Goal: Transaction & Acquisition: Purchase product/service

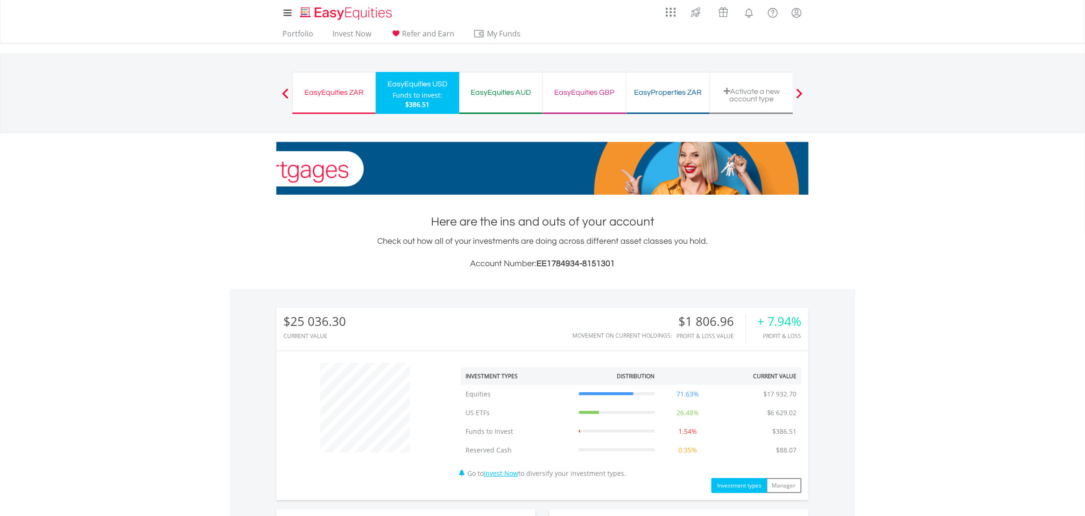
scroll to position [89, 177]
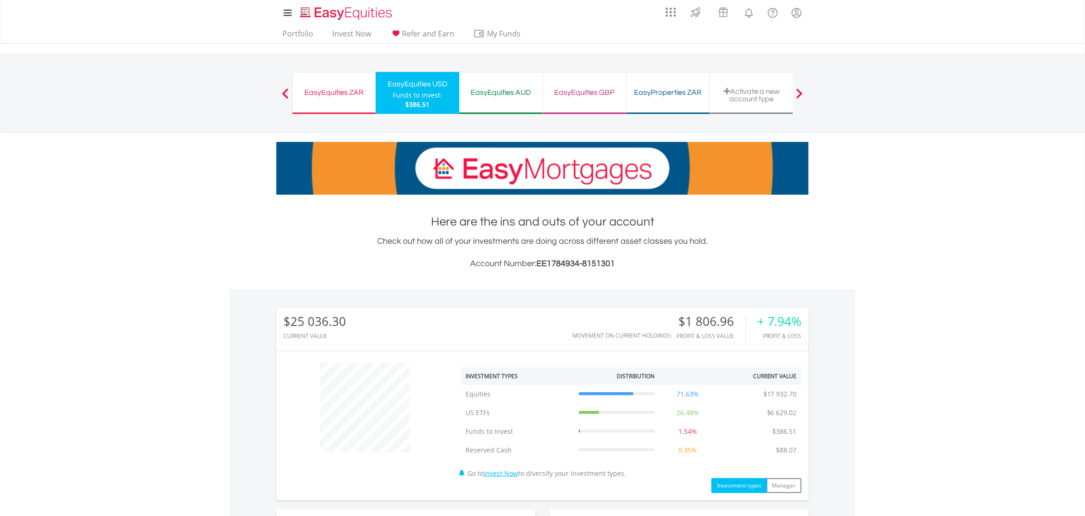
click at [419, 97] on div "Funds to invest:" at bounding box center [418, 95] width 50 height 9
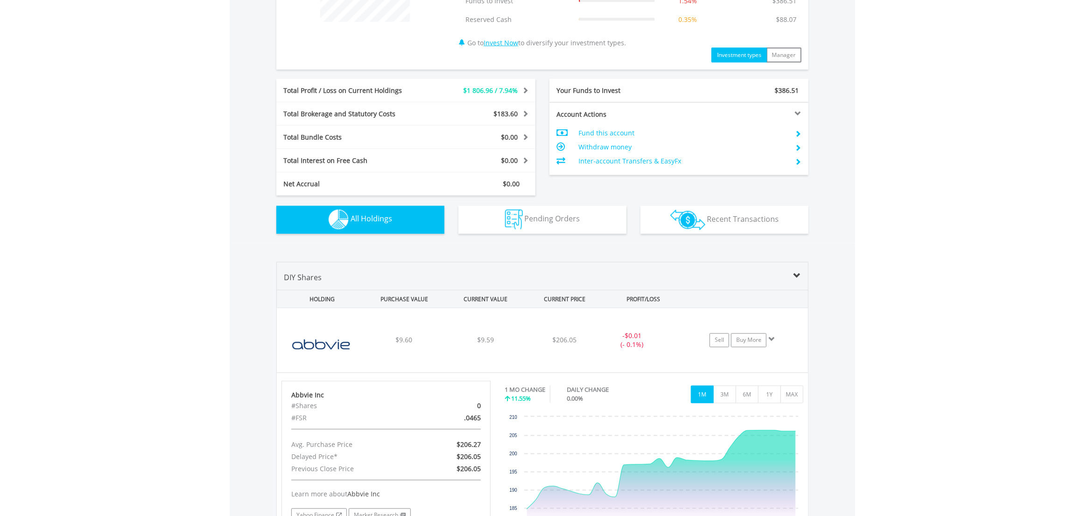
scroll to position [536, 0]
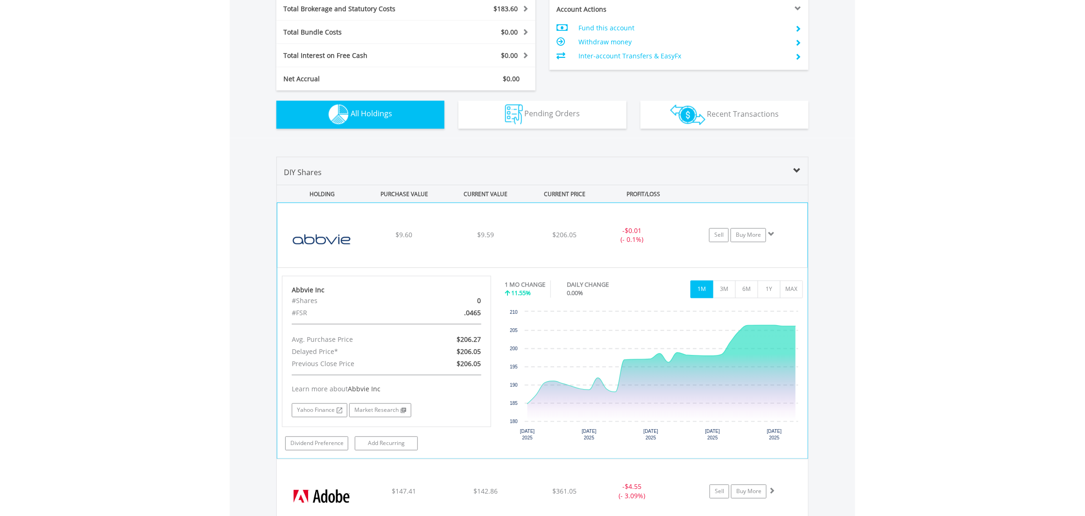
click at [774, 231] on span at bounding box center [771, 234] width 7 height 7
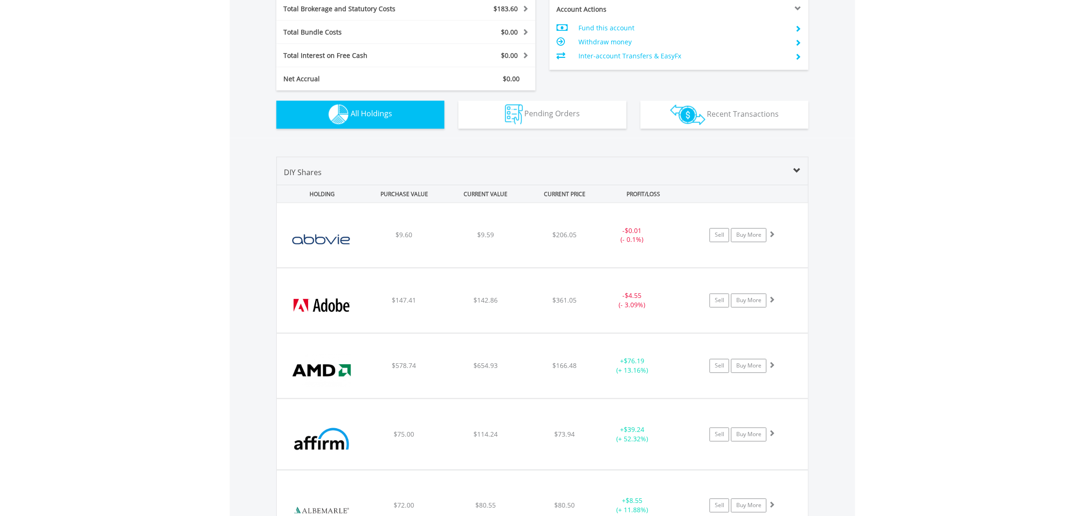
scroll to position [0, 0]
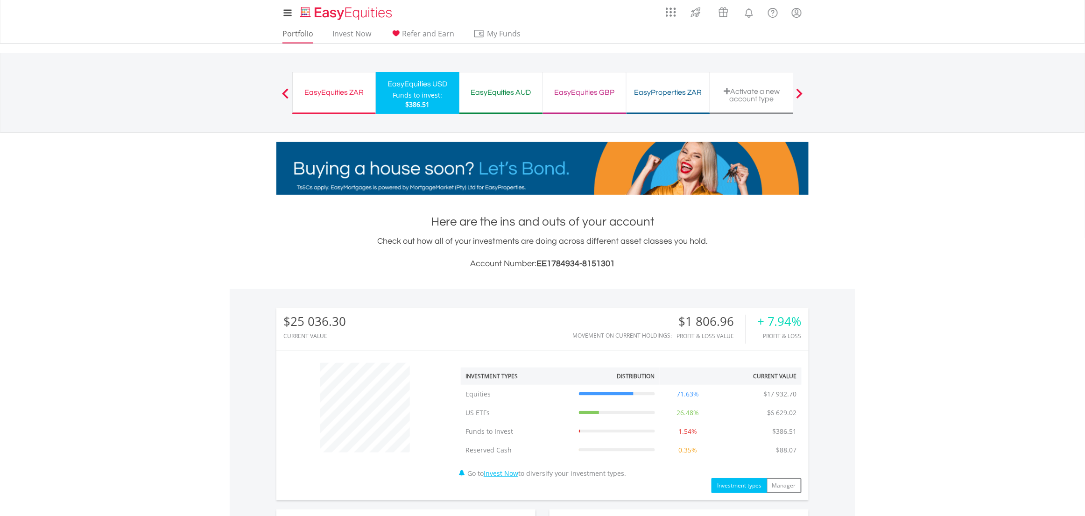
click at [301, 34] on link "Portfolio" at bounding box center [298, 36] width 38 height 14
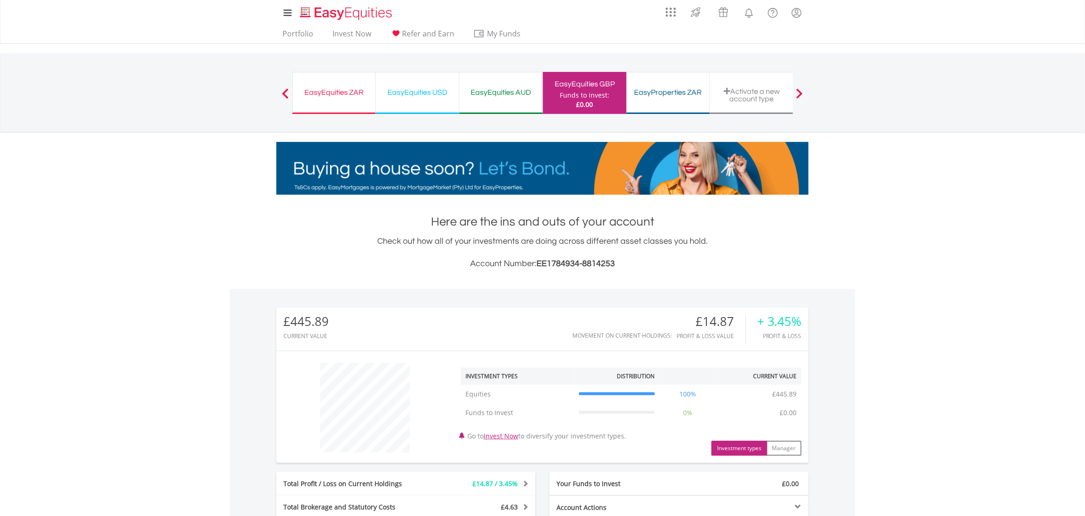
scroll to position [194, 0]
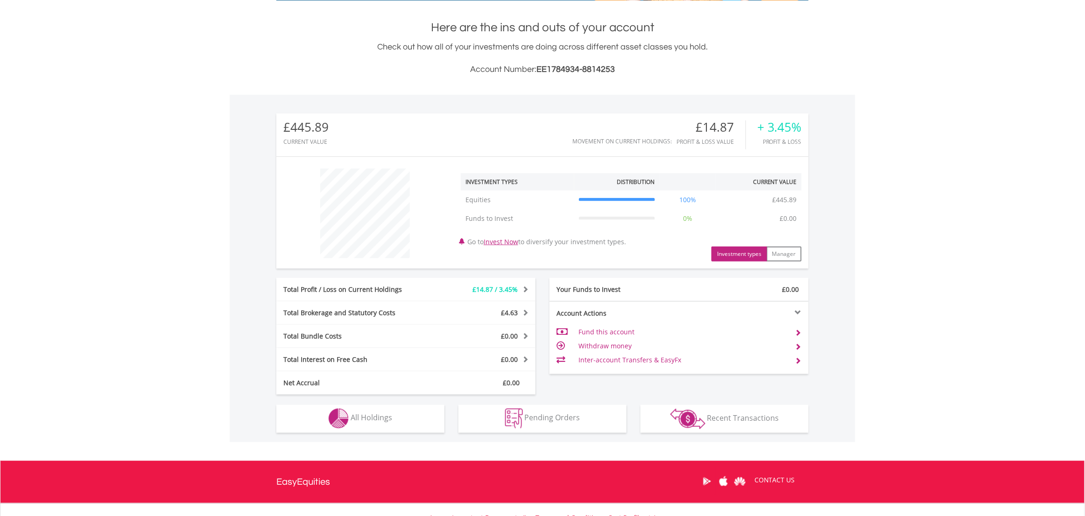
click at [405, 406] on button "Holdings All Holdings" at bounding box center [360, 419] width 168 height 28
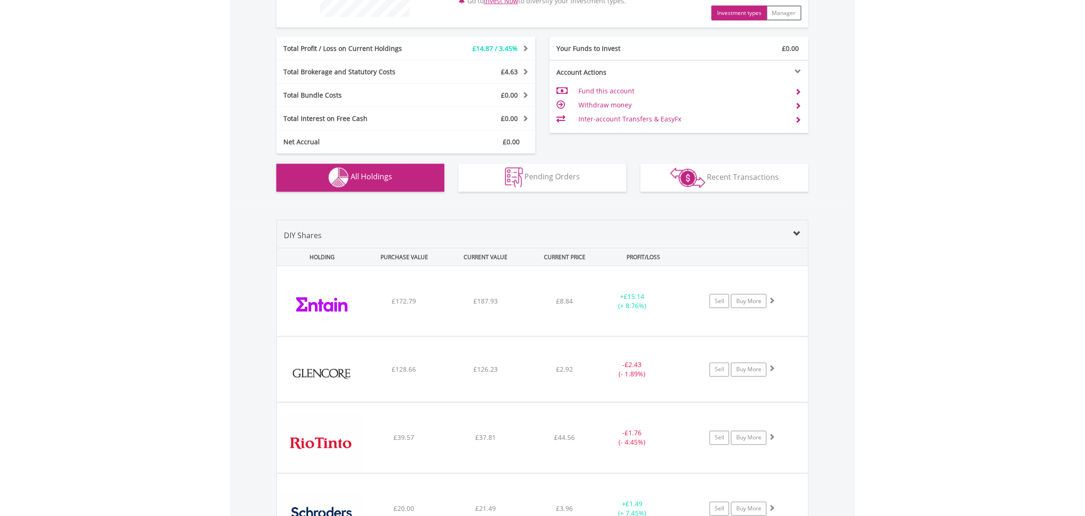
scroll to position [0, 0]
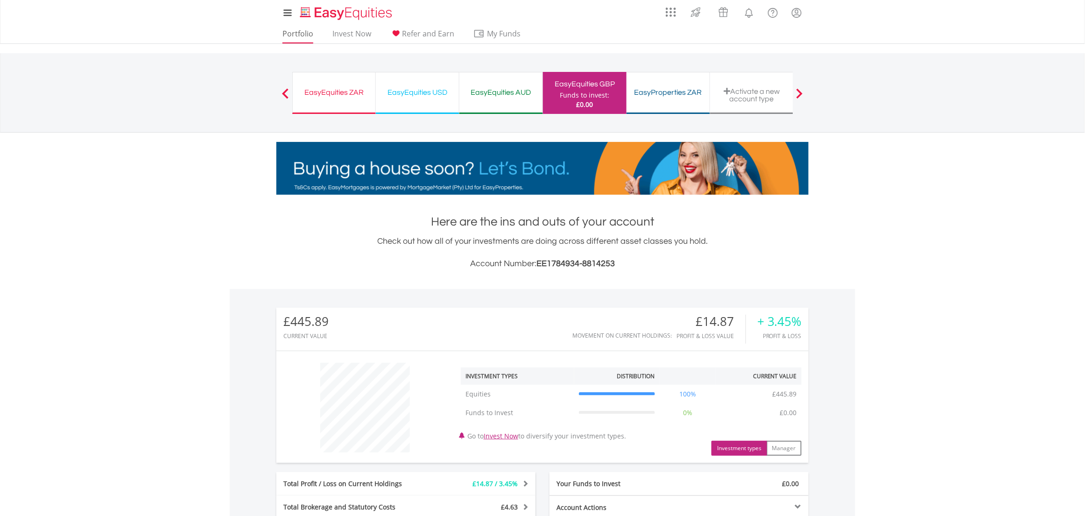
click at [301, 32] on link "Portfolio" at bounding box center [298, 36] width 38 height 14
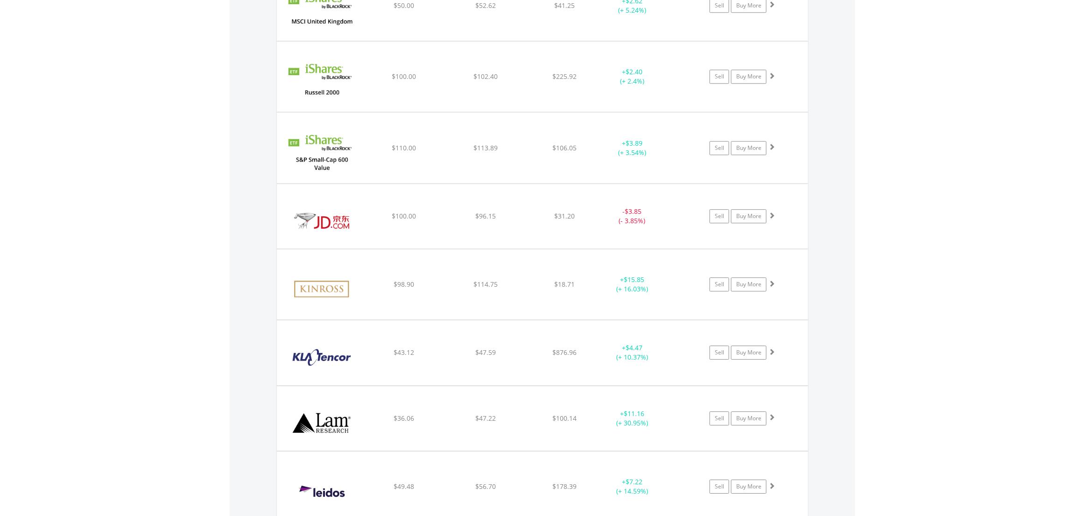
scroll to position [4043, 0]
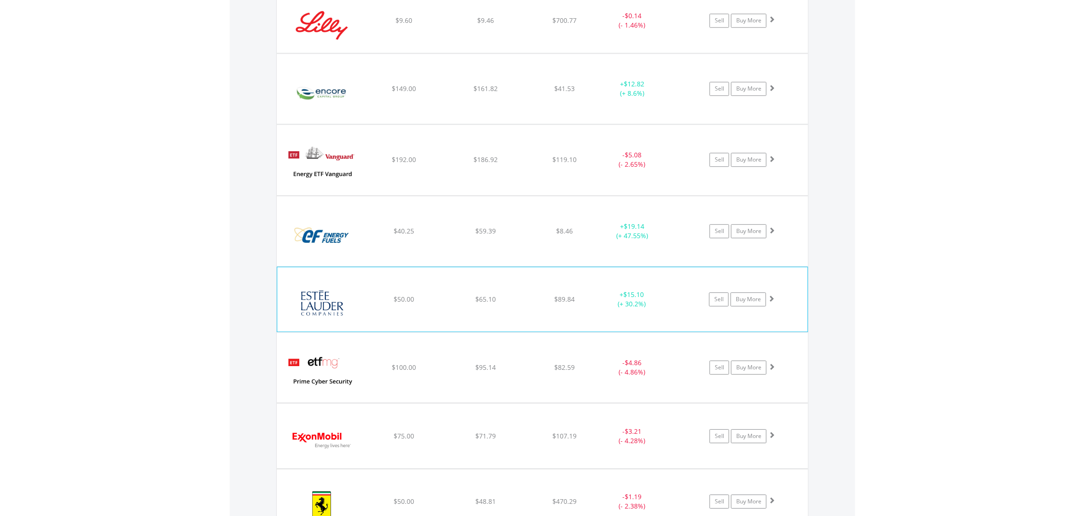
click at [771, 295] on span at bounding box center [771, 298] width 7 height 7
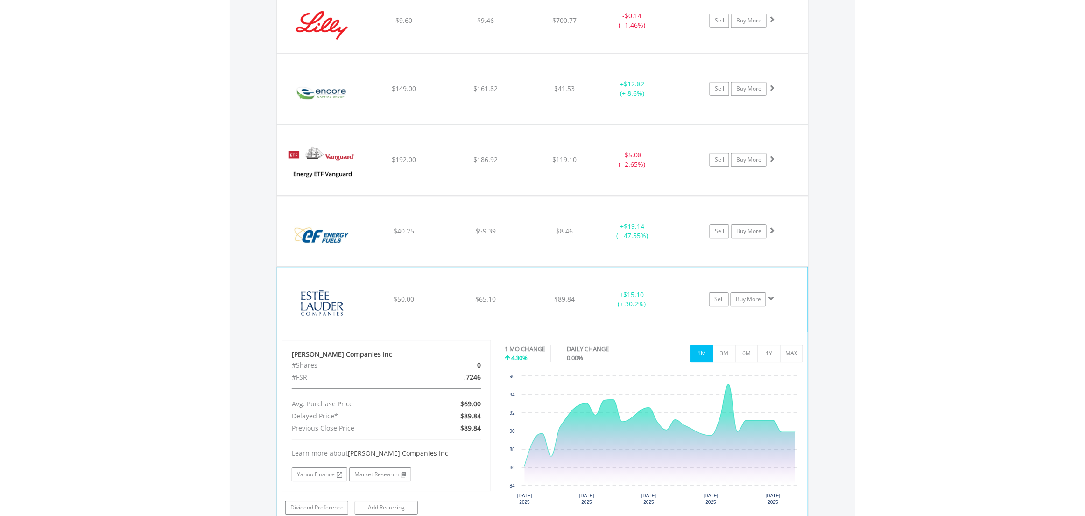
scroll to position [4045, 0]
click at [725, 290] on link "Sell" at bounding box center [719, 297] width 20 height 14
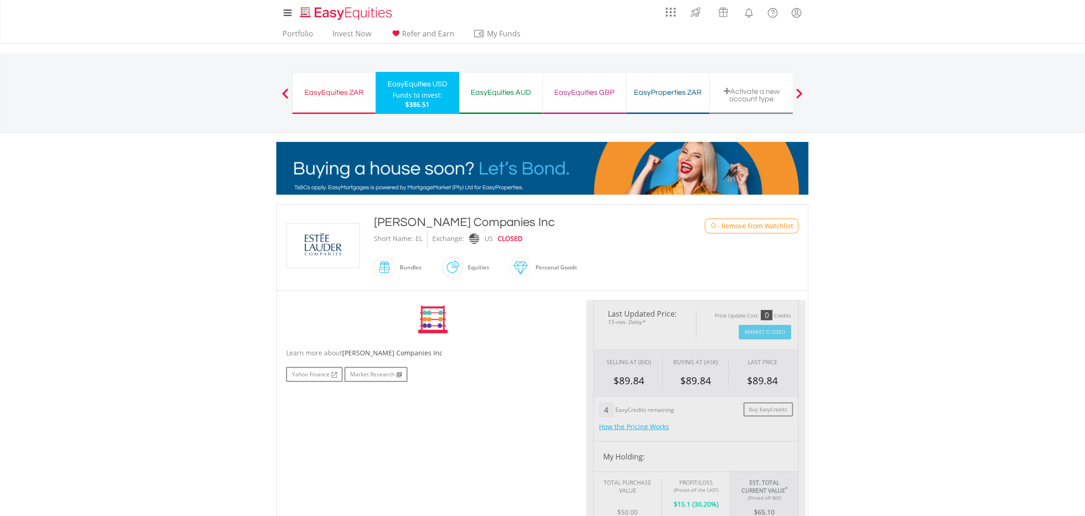
type input "*****"
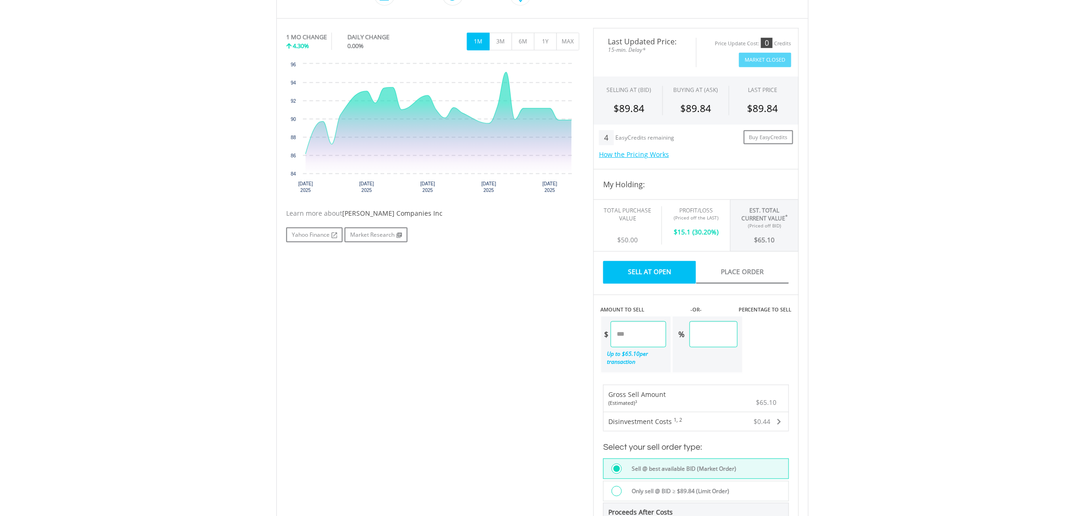
scroll to position [239, 0]
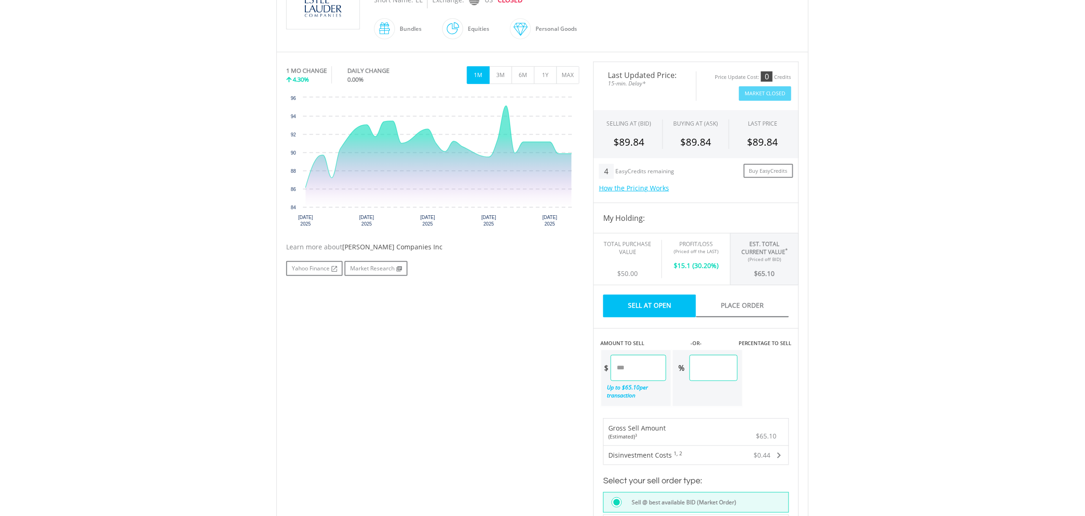
drag, startPoint x: 653, startPoint y: 363, endPoint x: 606, endPoint y: 361, distance: 46.7
click at [606, 361] on div "$ *****" at bounding box center [634, 368] width 65 height 26
drag, startPoint x: 756, startPoint y: 364, endPoint x: 702, endPoint y: 362, distance: 53.7
click at [702, 362] on div "% ******" at bounding box center [705, 368] width 65 height 26
type input "**"
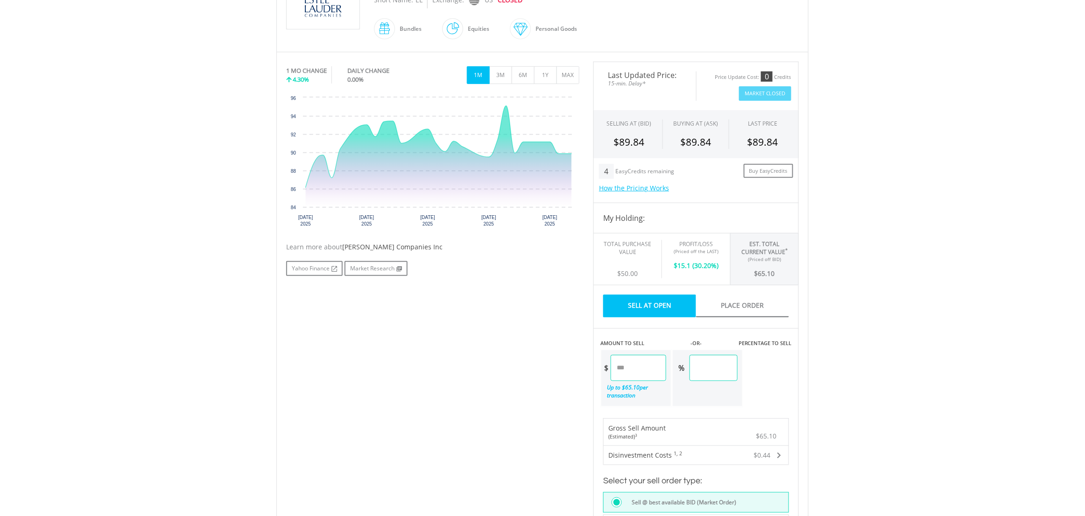
click at [779, 379] on div "Last Updated Price: 15-min. Delay* Price Update Cost: 0 Credits Market Closed S…" at bounding box center [697, 386] width 220 height 648
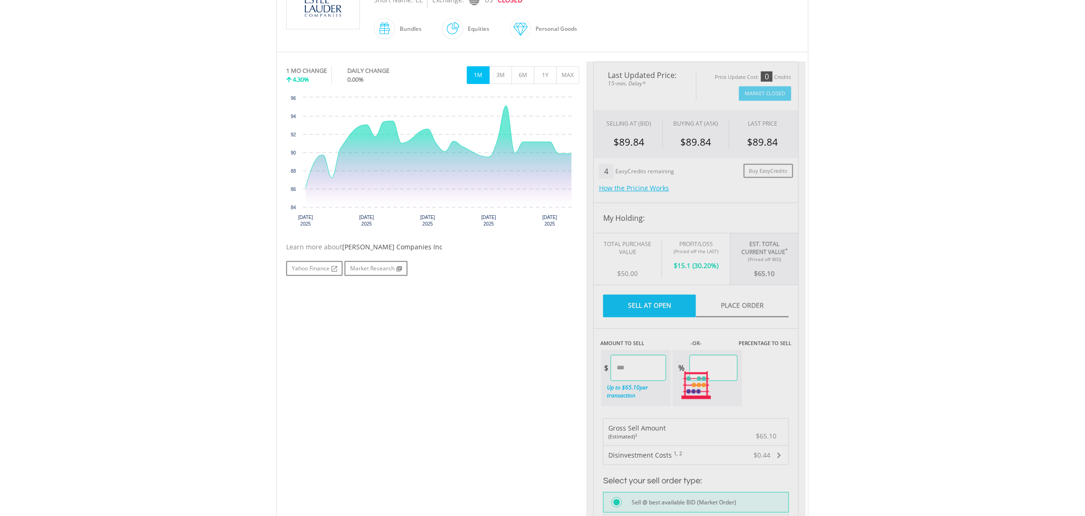
type input "*****"
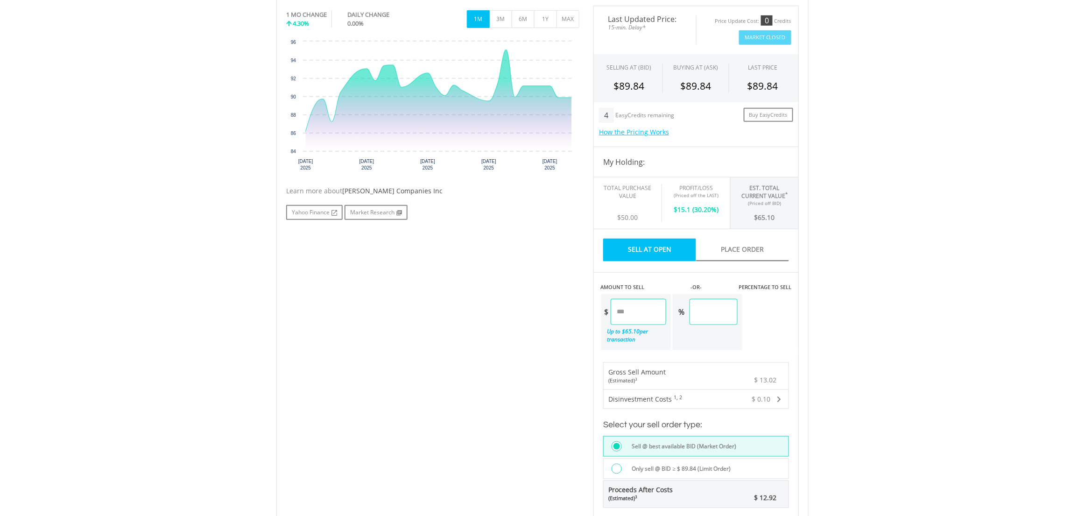
scroll to position [321, 0]
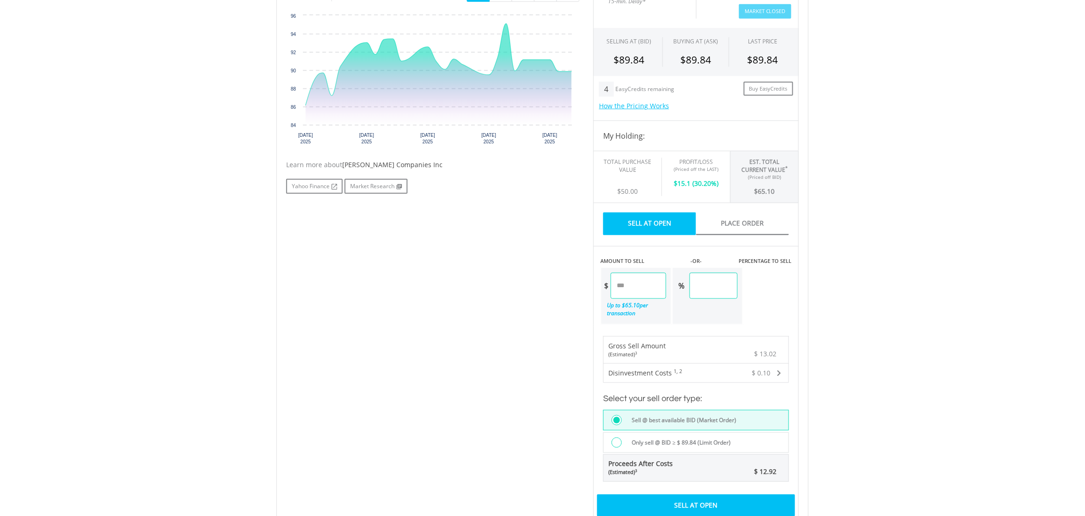
click at [679, 495] on div "Sell At Open" at bounding box center [696, 505] width 198 height 21
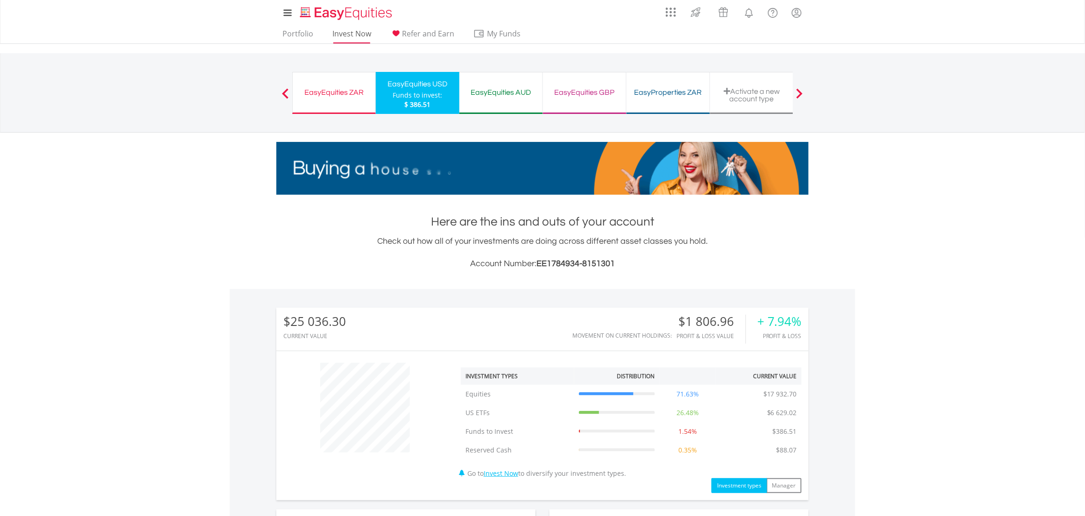
click at [341, 35] on link "Invest Now" at bounding box center [352, 36] width 46 height 14
